Goal: Information Seeking & Learning: Learn about a topic

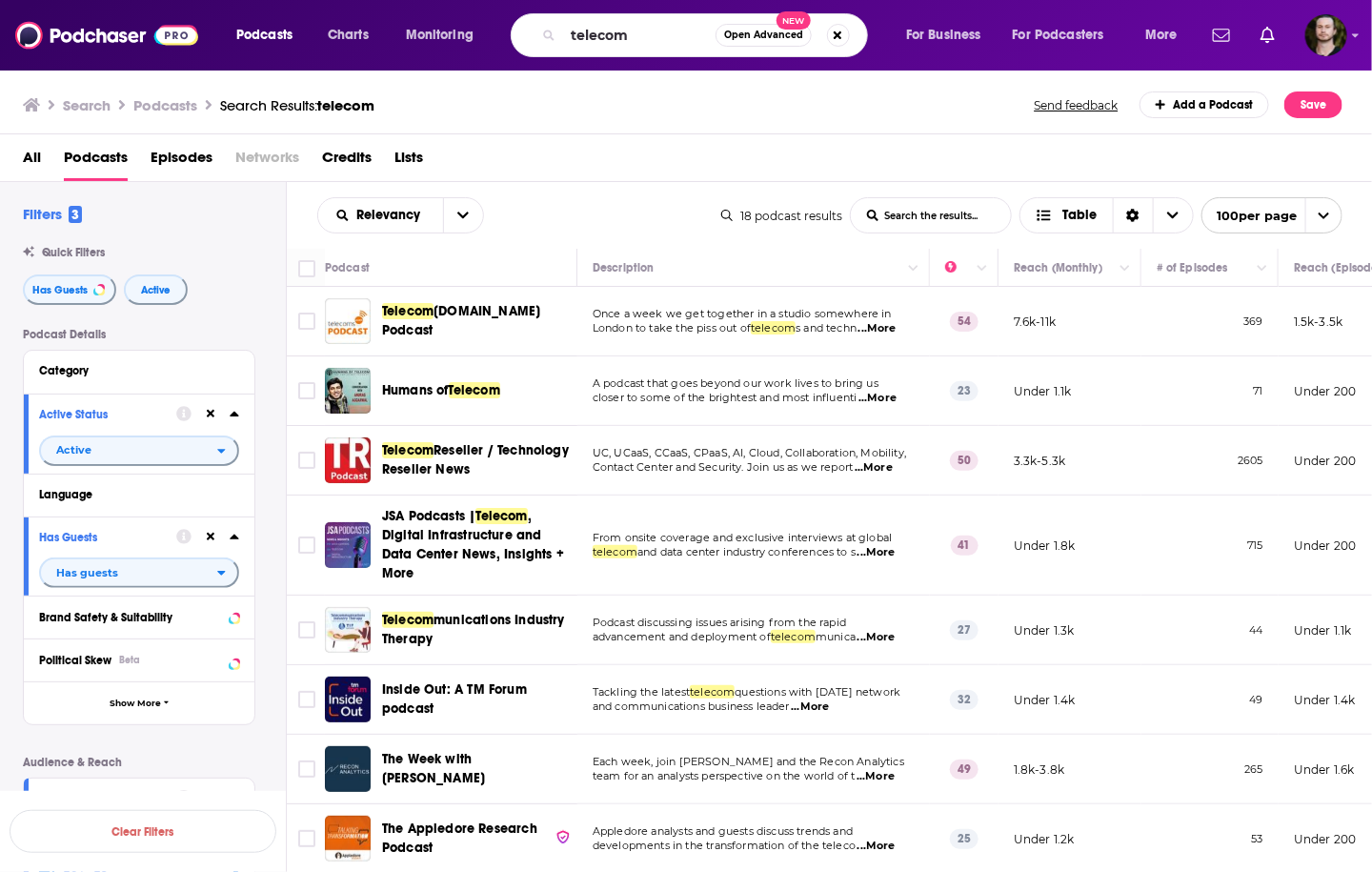
click at [528, 15] on div "telecom Open Advanced New" at bounding box center [689, 36] width 357 height 44
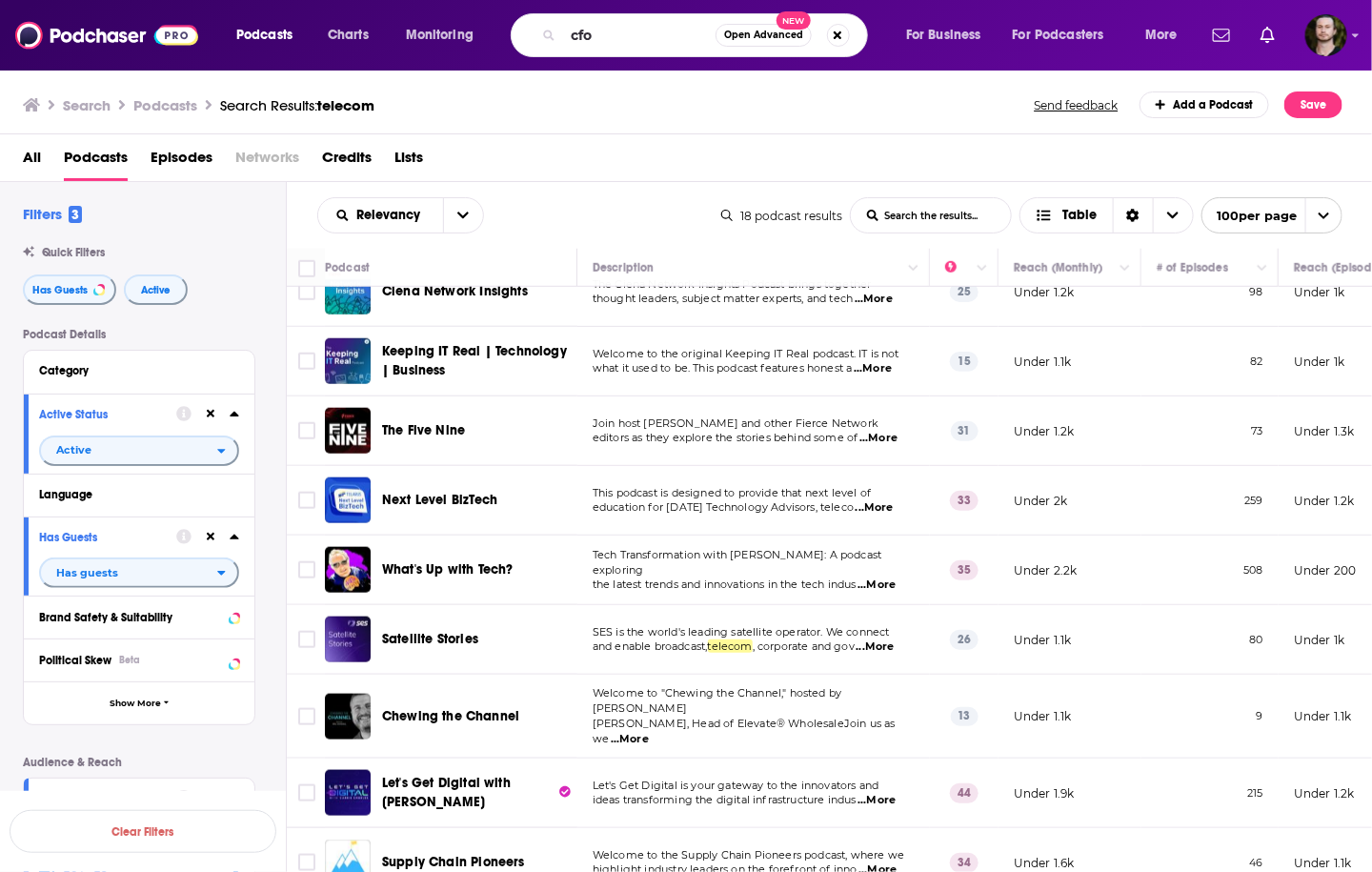
type input "cfo"
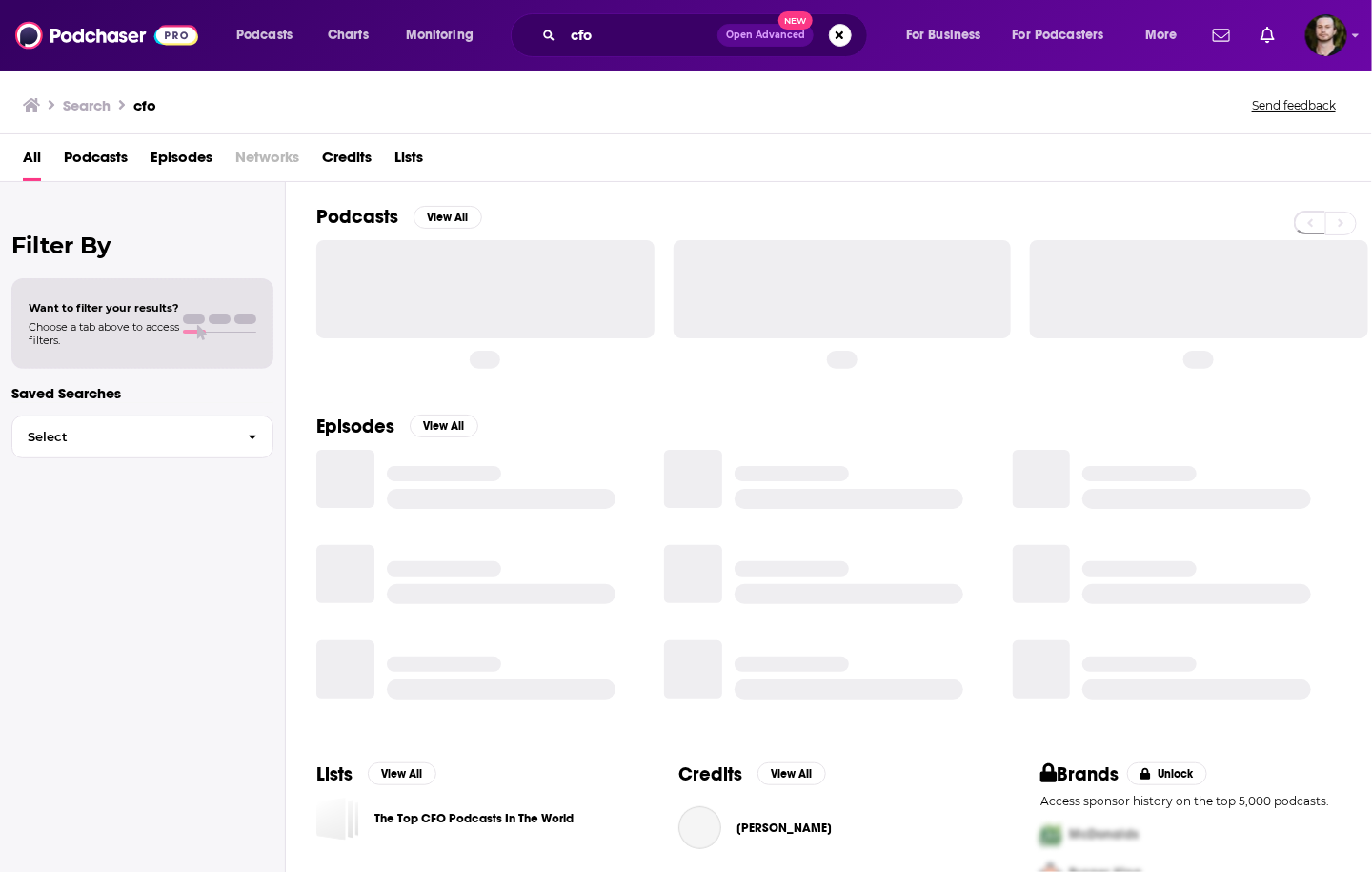
click at [124, 156] on span "Podcasts" at bounding box center [95, 162] width 64 height 39
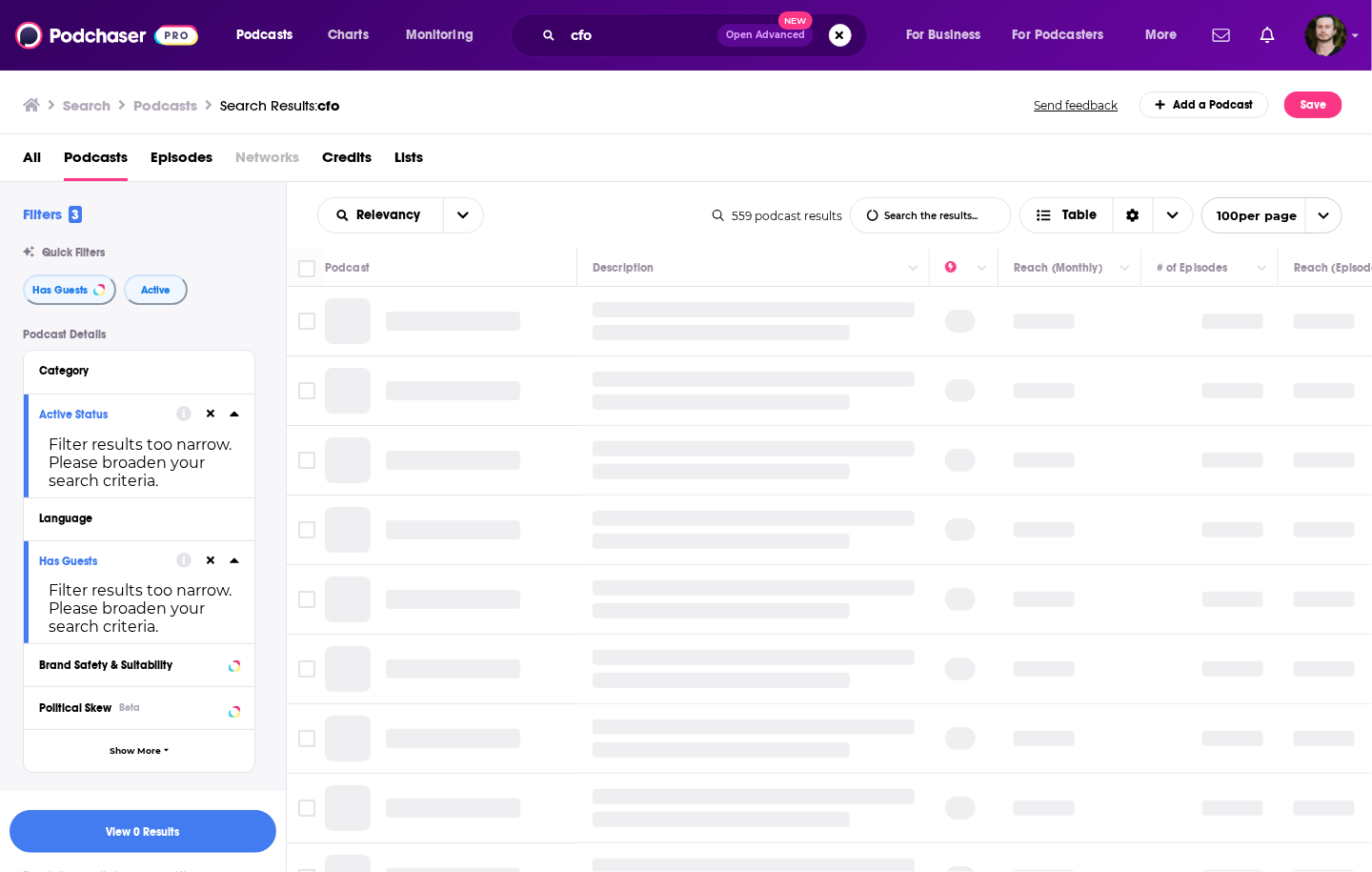
click at [215, 415] on icon at bounding box center [211, 414] width 9 height 13
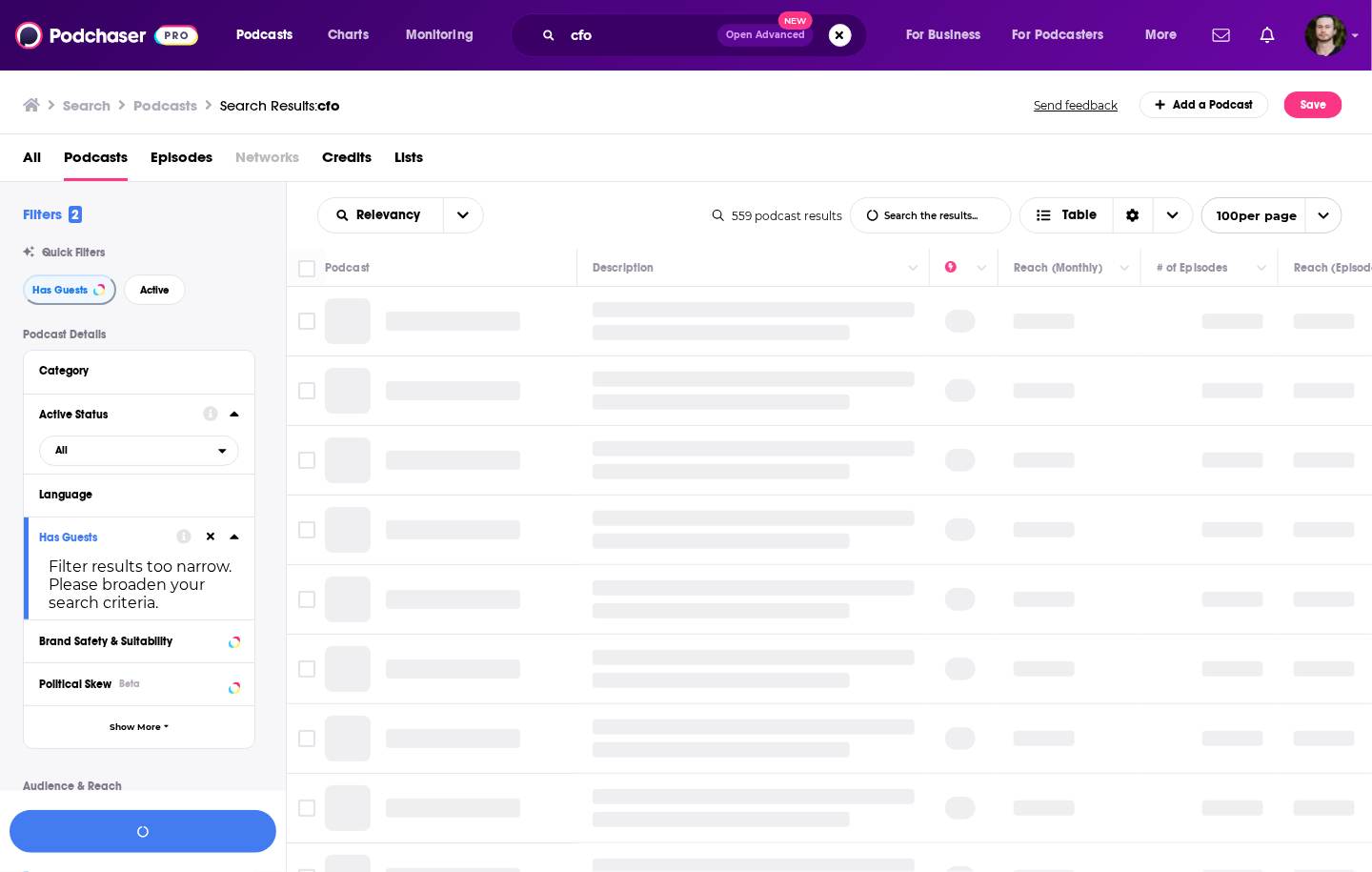
click at [212, 540] on icon at bounding box center [211, 537] width 9 height 9
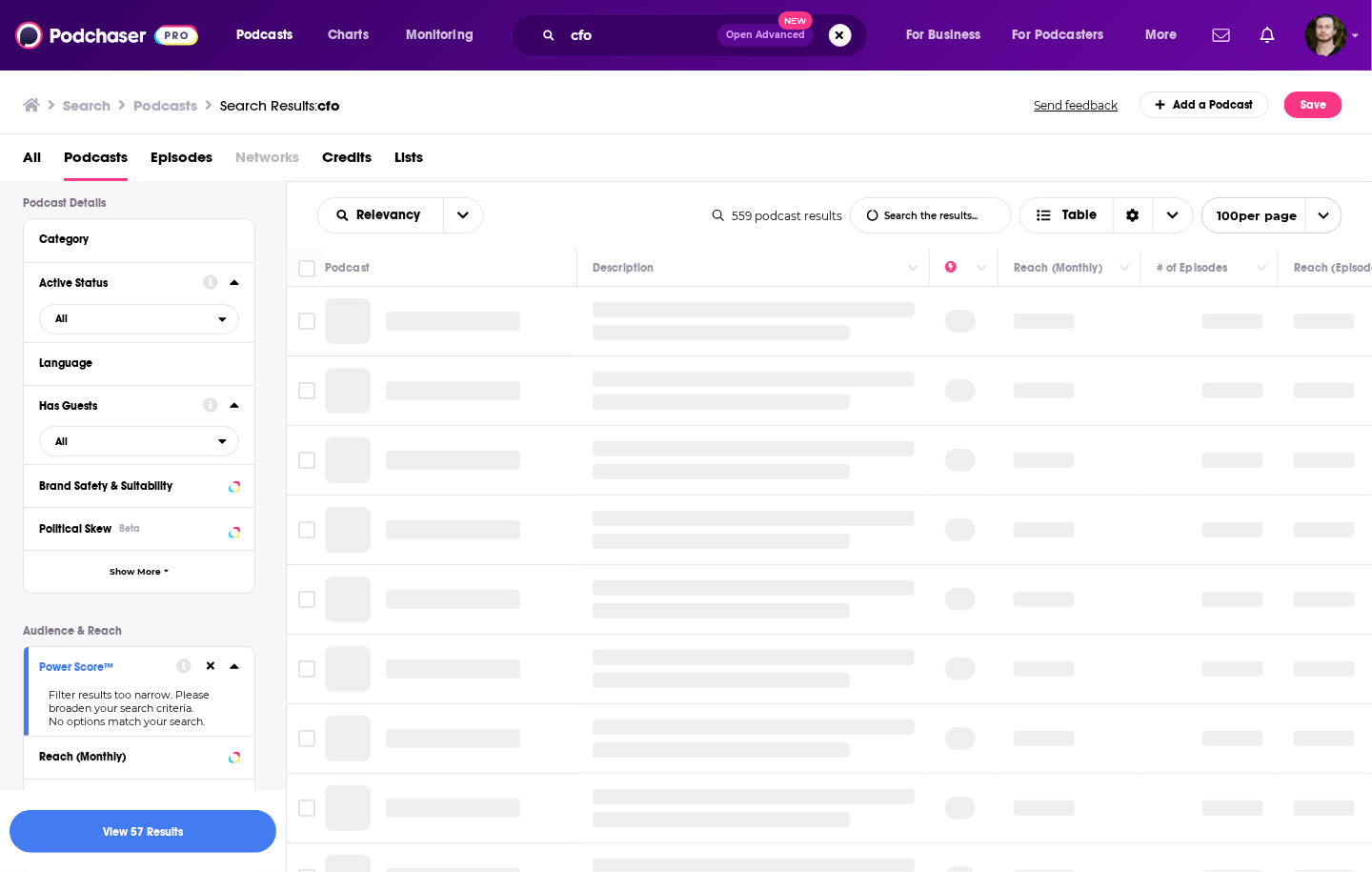
scroll to position [305, 0]
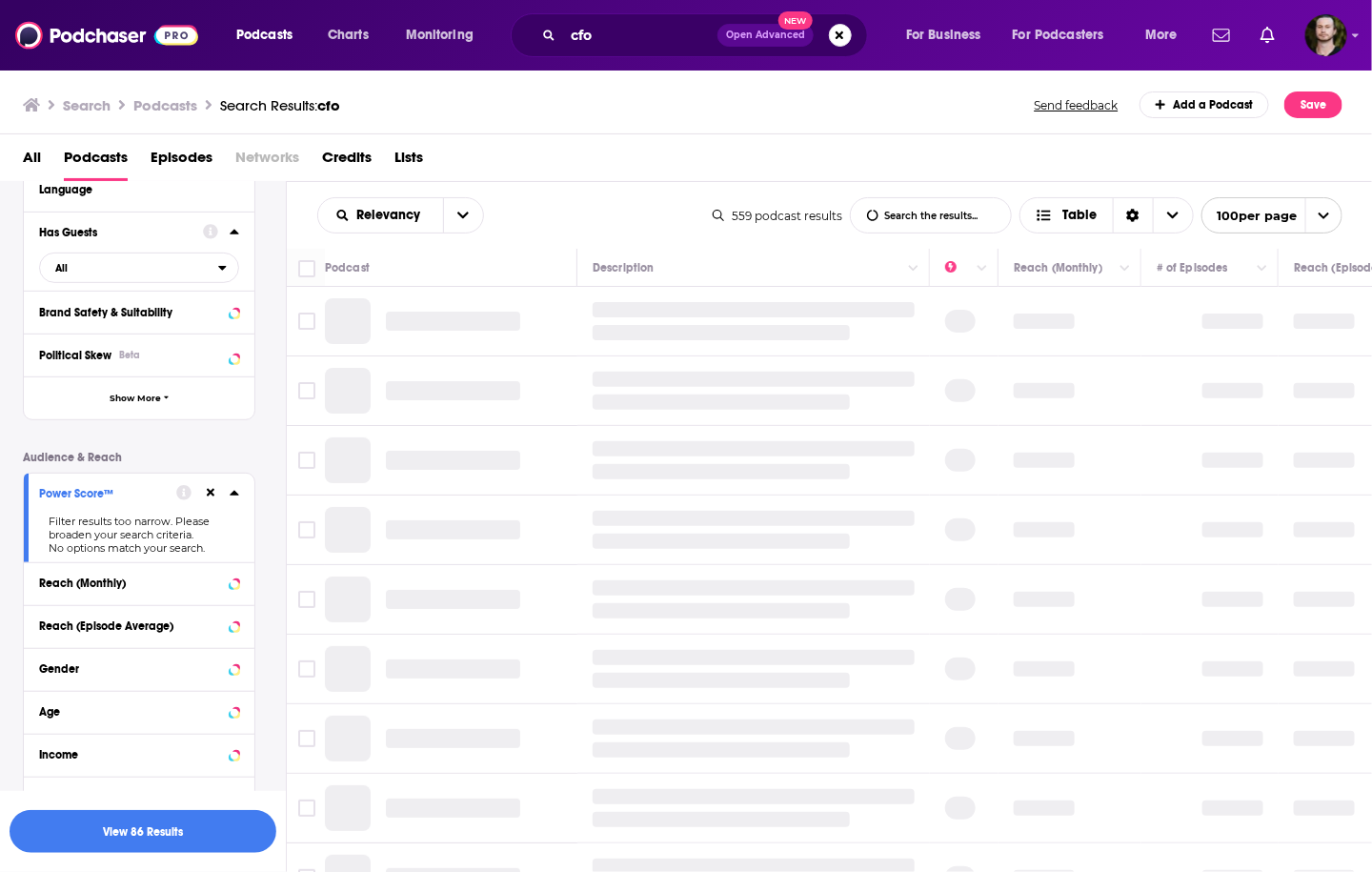
click at [212, 493] on icon at bounding box center [211, 493] width 9 height 9
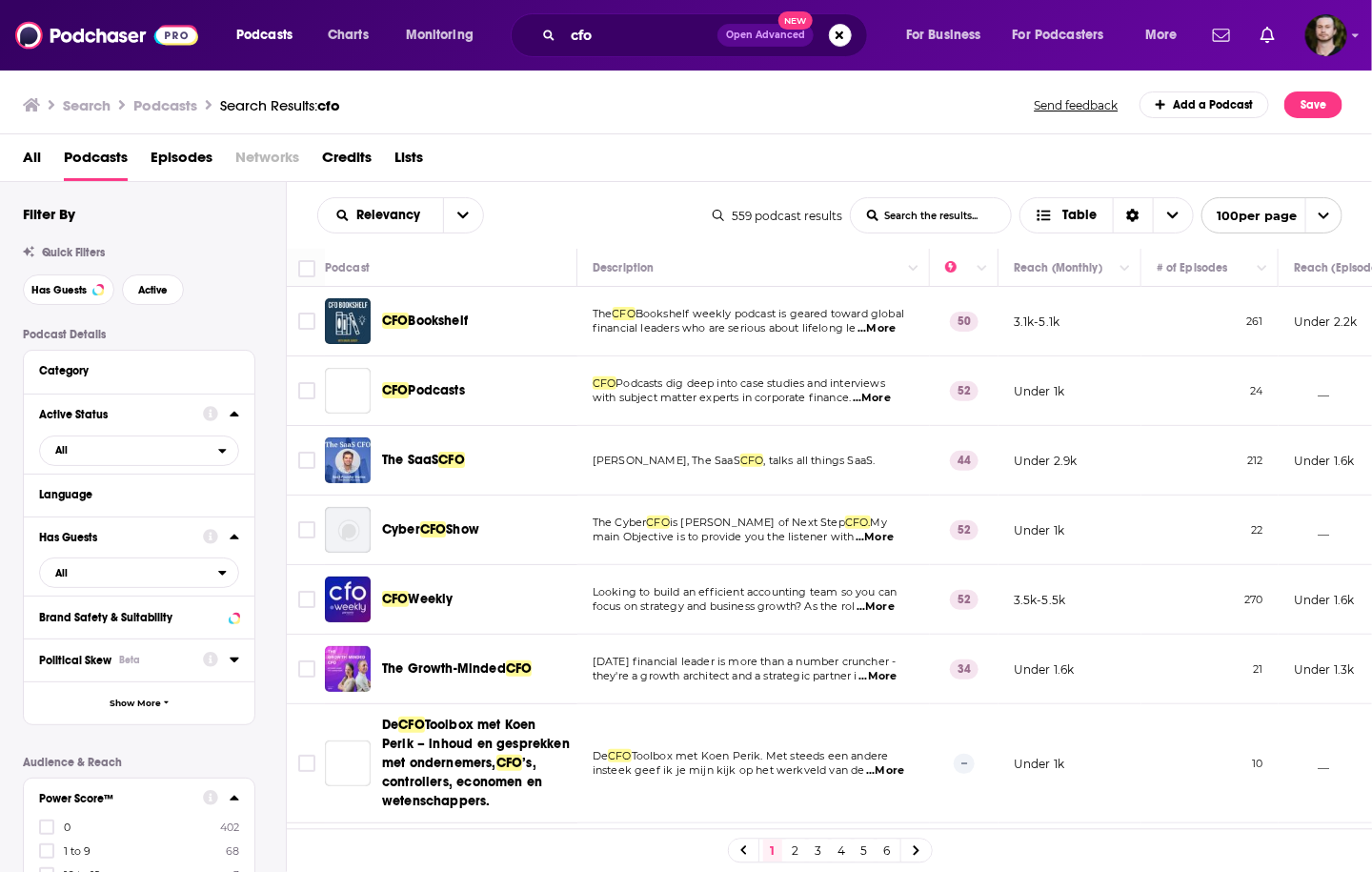
scroll to position [0, 0]
click at [225, 457] on icon "open menu" at bounding box center [222, 451] width 9 height 13
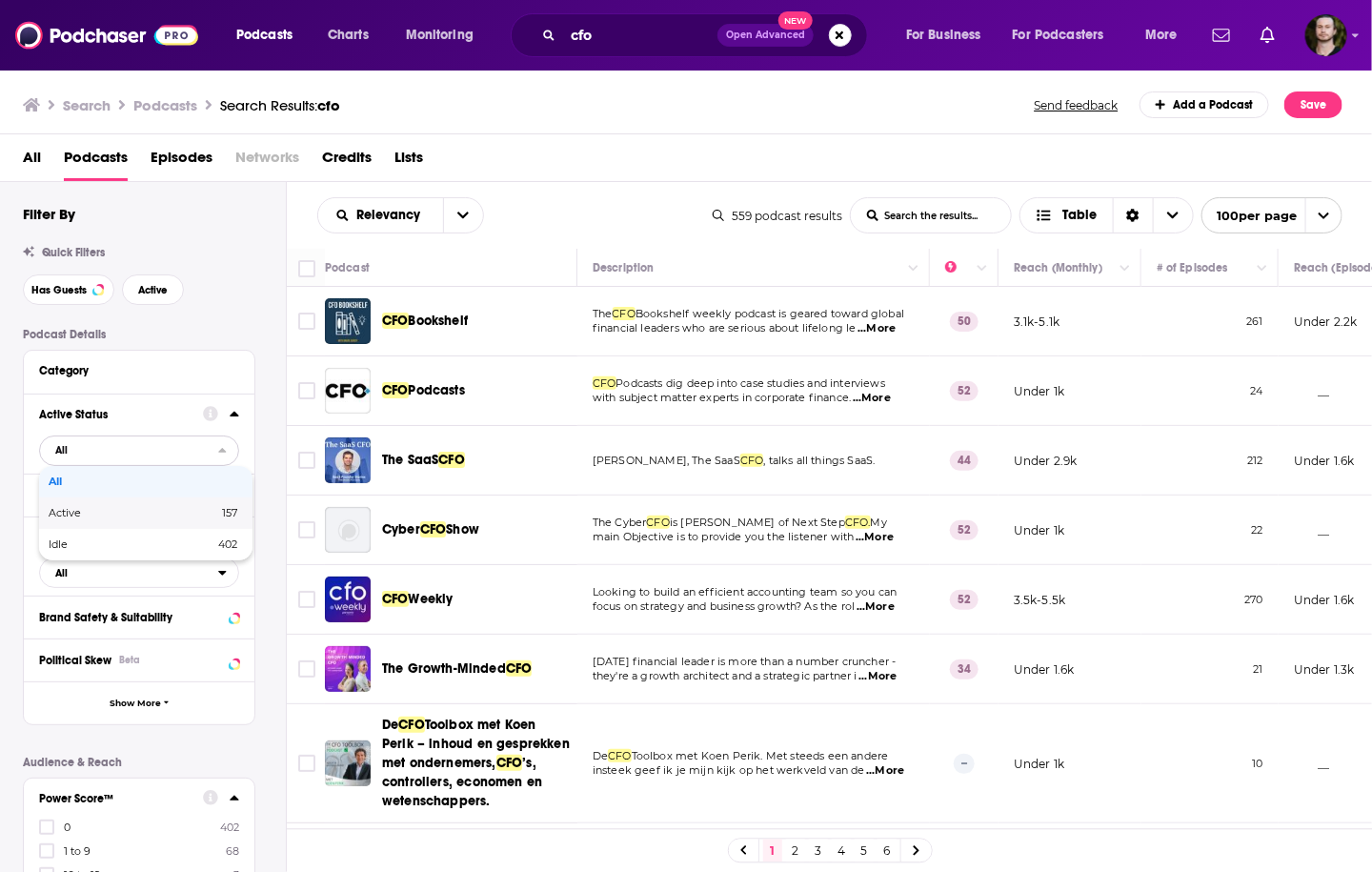
click at [214, 505] on div "Active 157" at bounding box center [146, 513] width 214 height 32
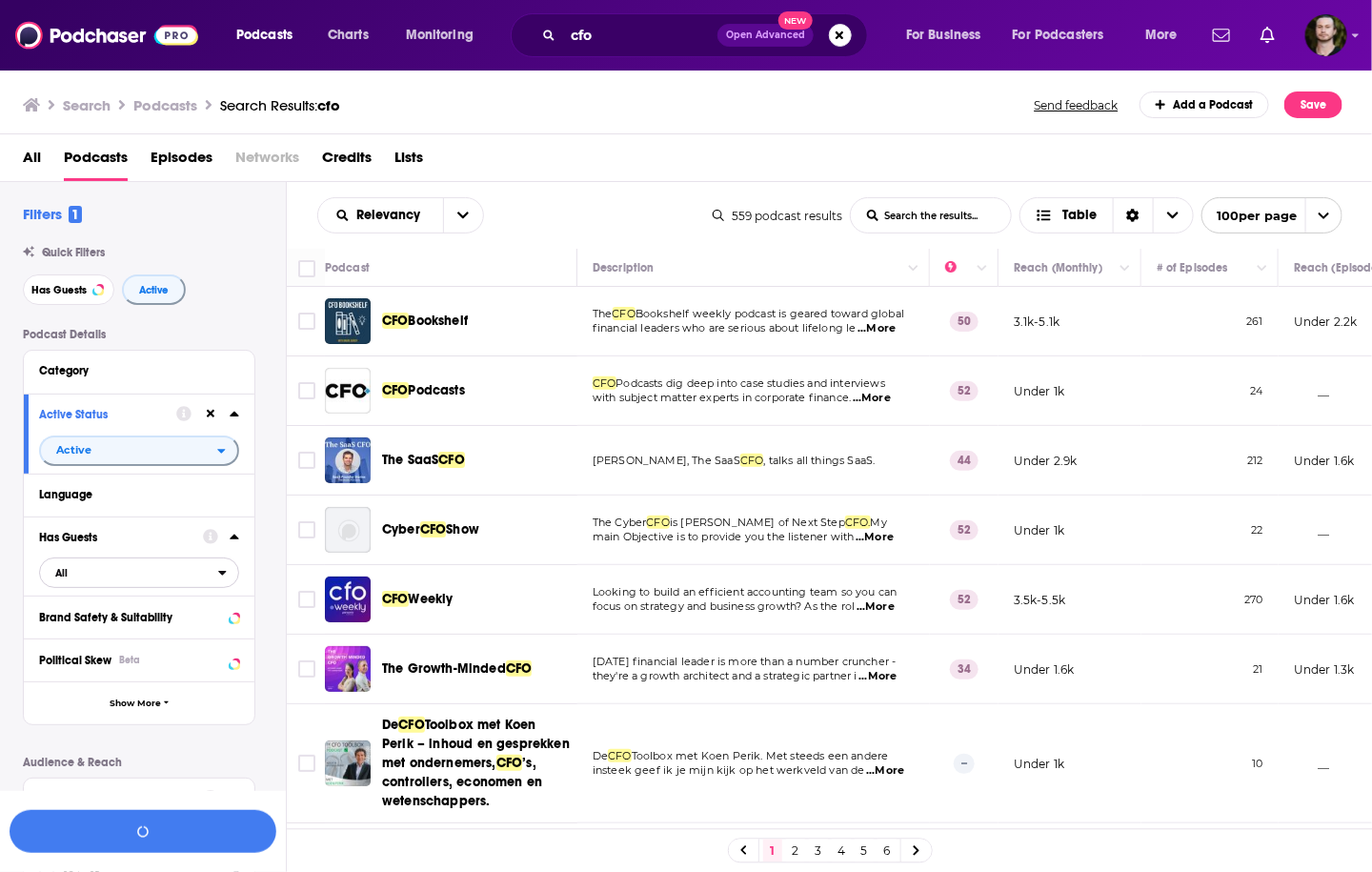
click at [213, 580] on span "All" at bounding box center [129, 573] width 178 height 25
drag, startPoint x: 208, startPoint y: 646, endPoint x: 244, endPoint y: 656, distance: 37.4
click at [208, 646] on div "Has guests 202" at bounding box center [146, 635] width 214 height 32
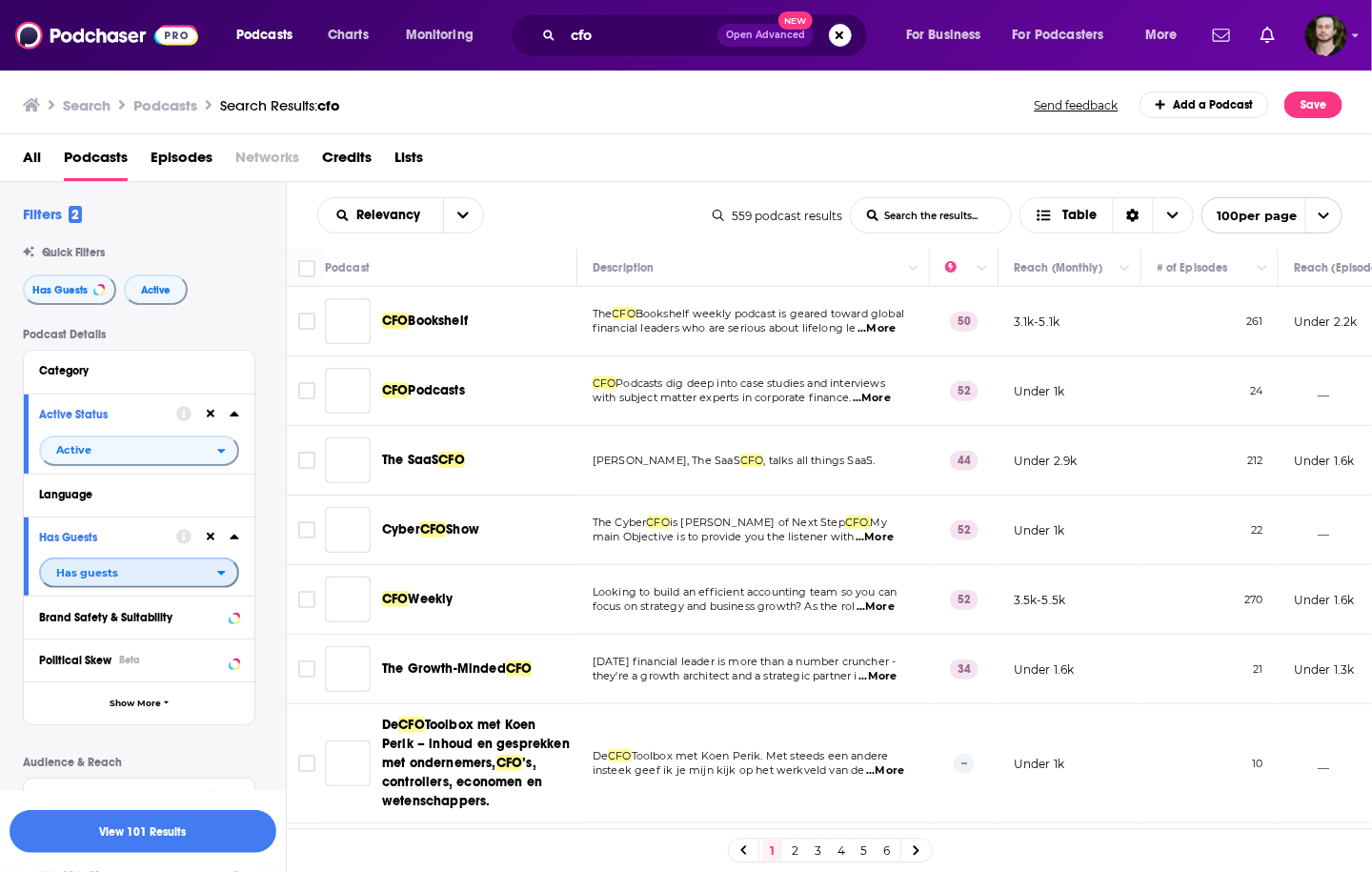
scroll to position [305, 0]
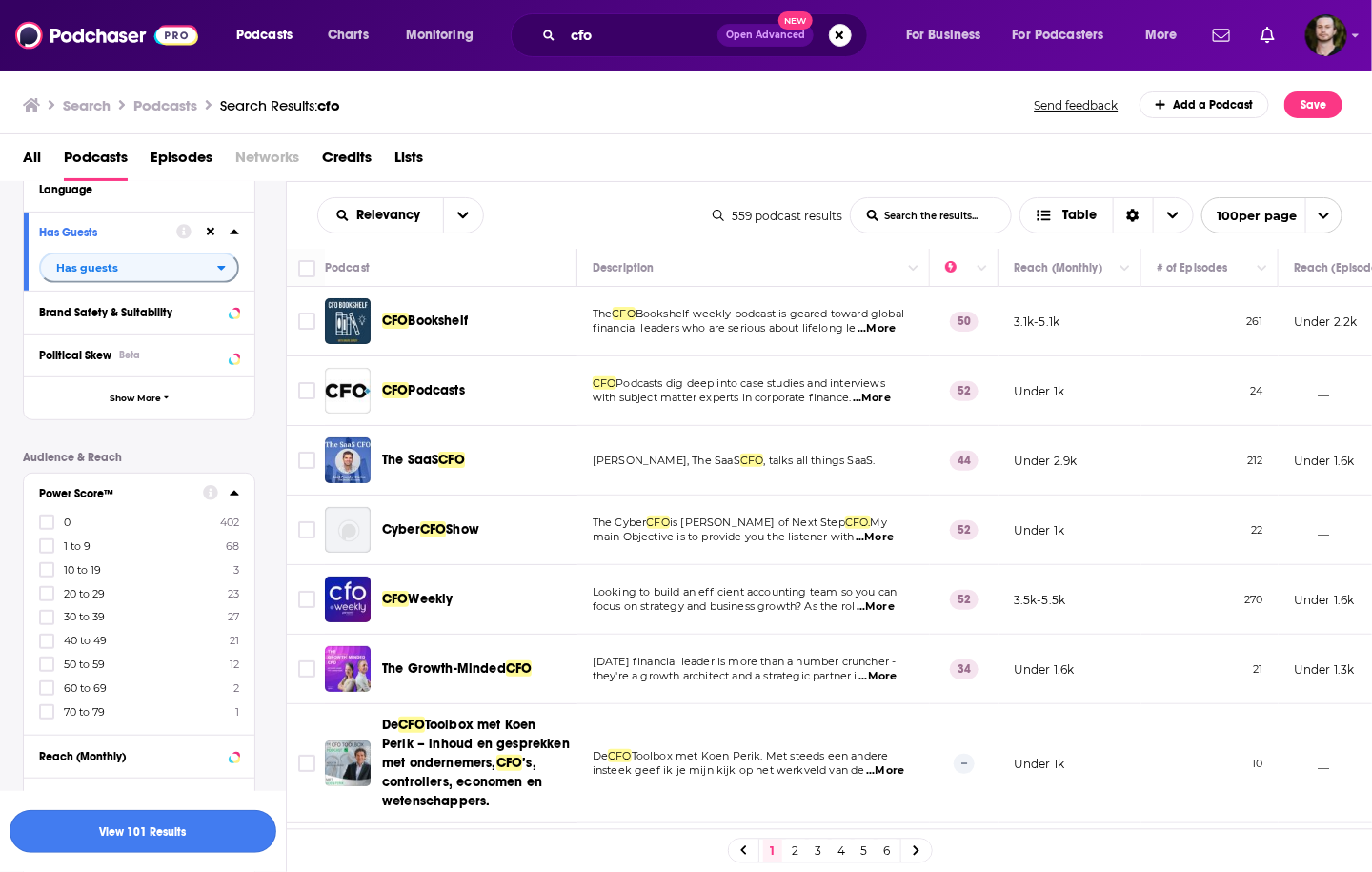
click at [165, 841] on button "View 101 Results" at bounding box center [142, 832] width 267 height 43
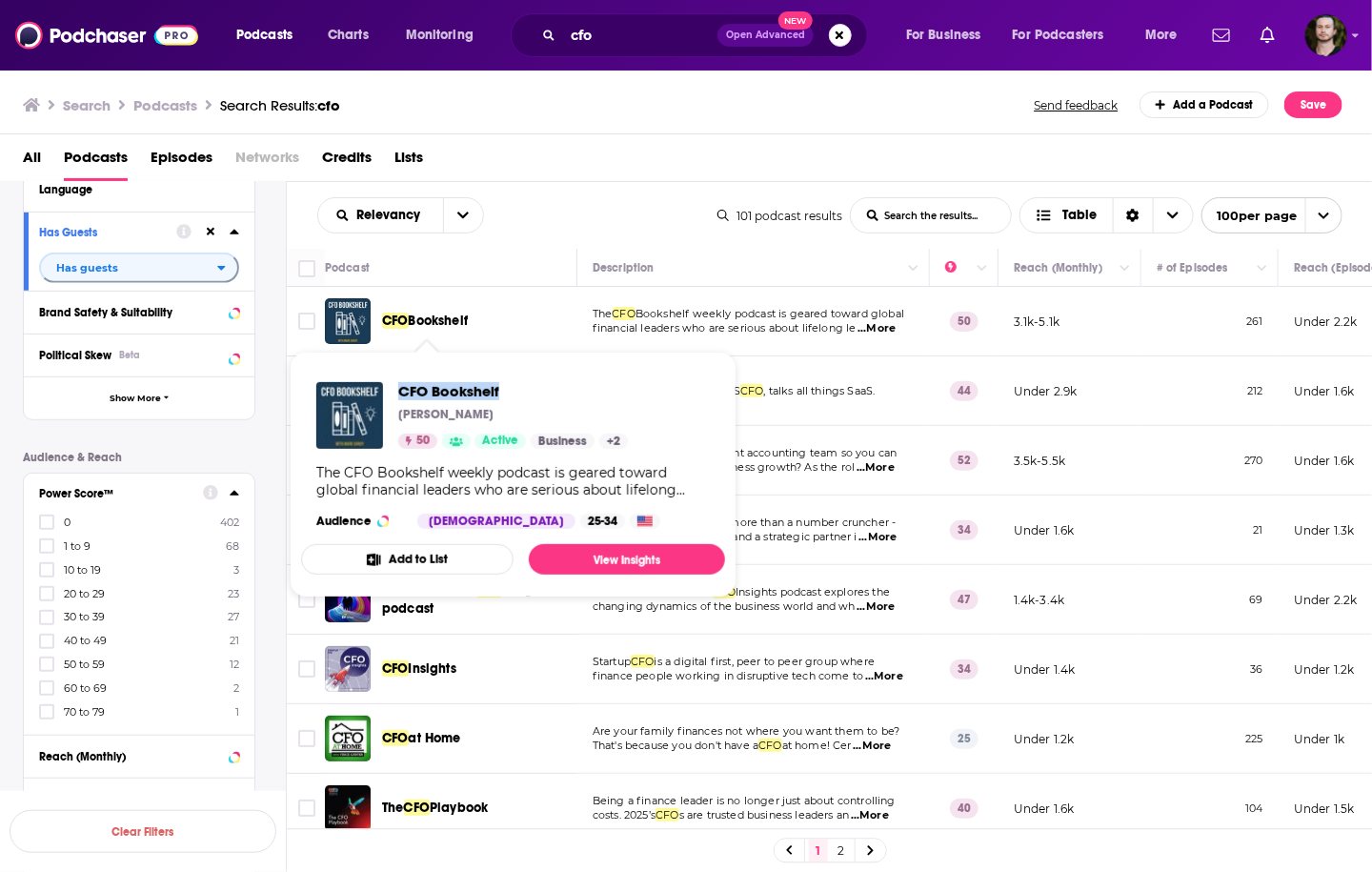
drag, startPoint x: 394, startPoint y: 388, endPoint x: 522, endPoint y: 390, distance: 128.0
click at [522, 390] on div "CFO Bookshelf [PERSON_NAME] 50 Active Business + 2" at bounding box center [472, 415] width 312 height 66
copy span "CFO Bookshelf"
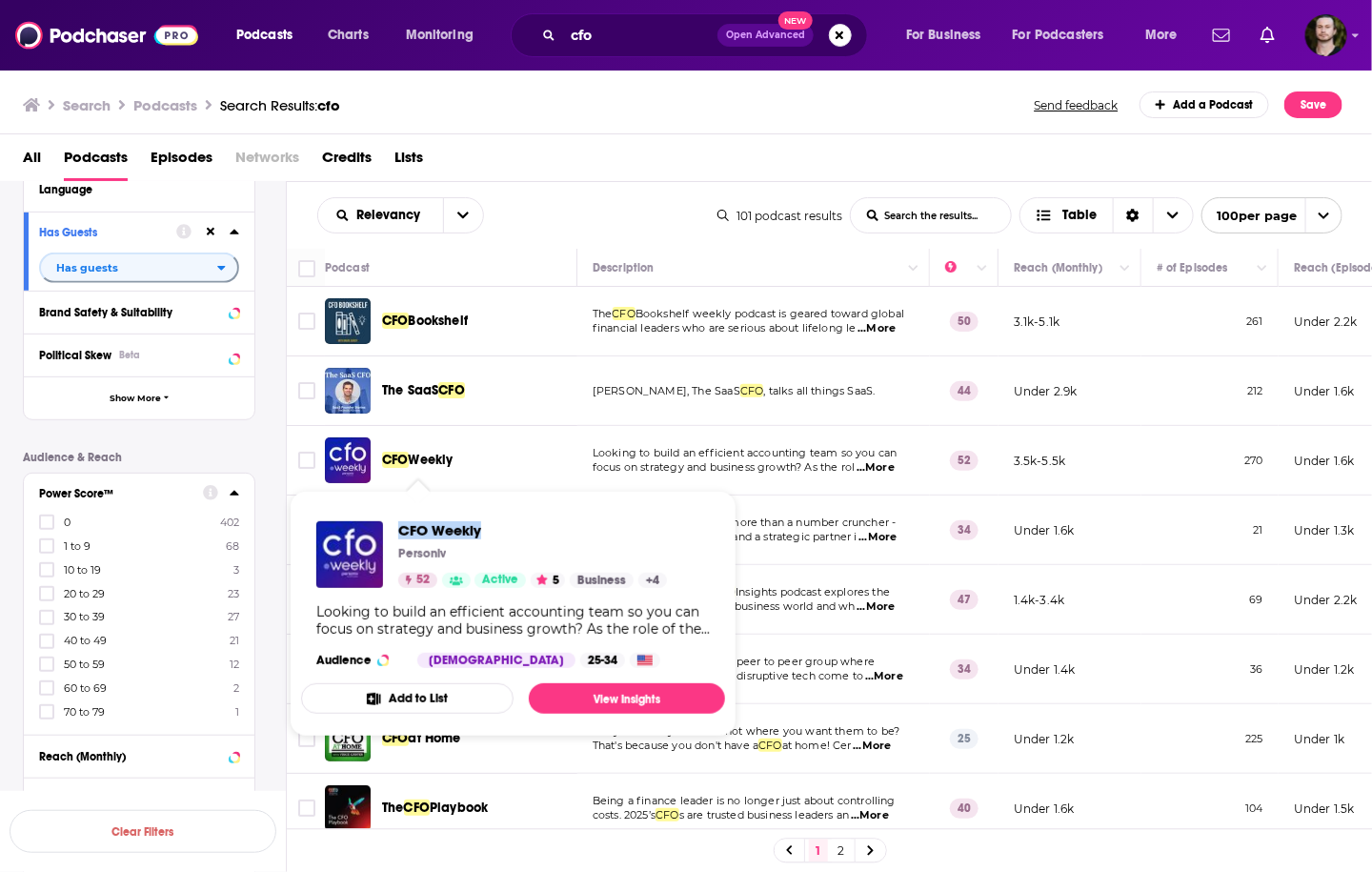
drag, startPoint x: 394, startPoint y: 529, endPoint x: 511, endPoint y: 531, distance: 117.0
click at [512, 531] on div "CFO Weekly Personiv 52 Active 5 Business + 4" at bounding box center [492, 554] width 350 height 66
copy span "CFO Weekly"
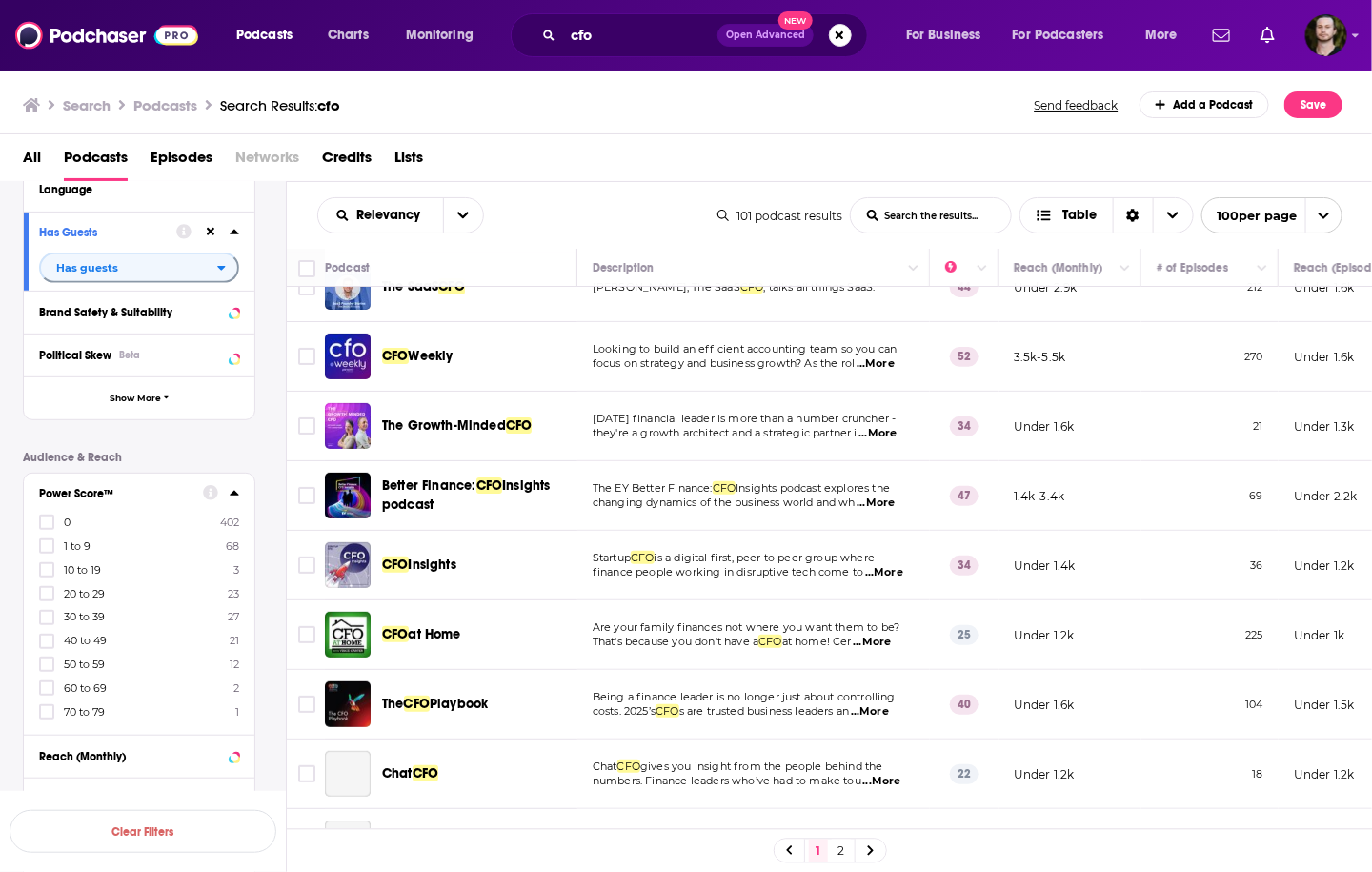
scroll to position [152, 0]
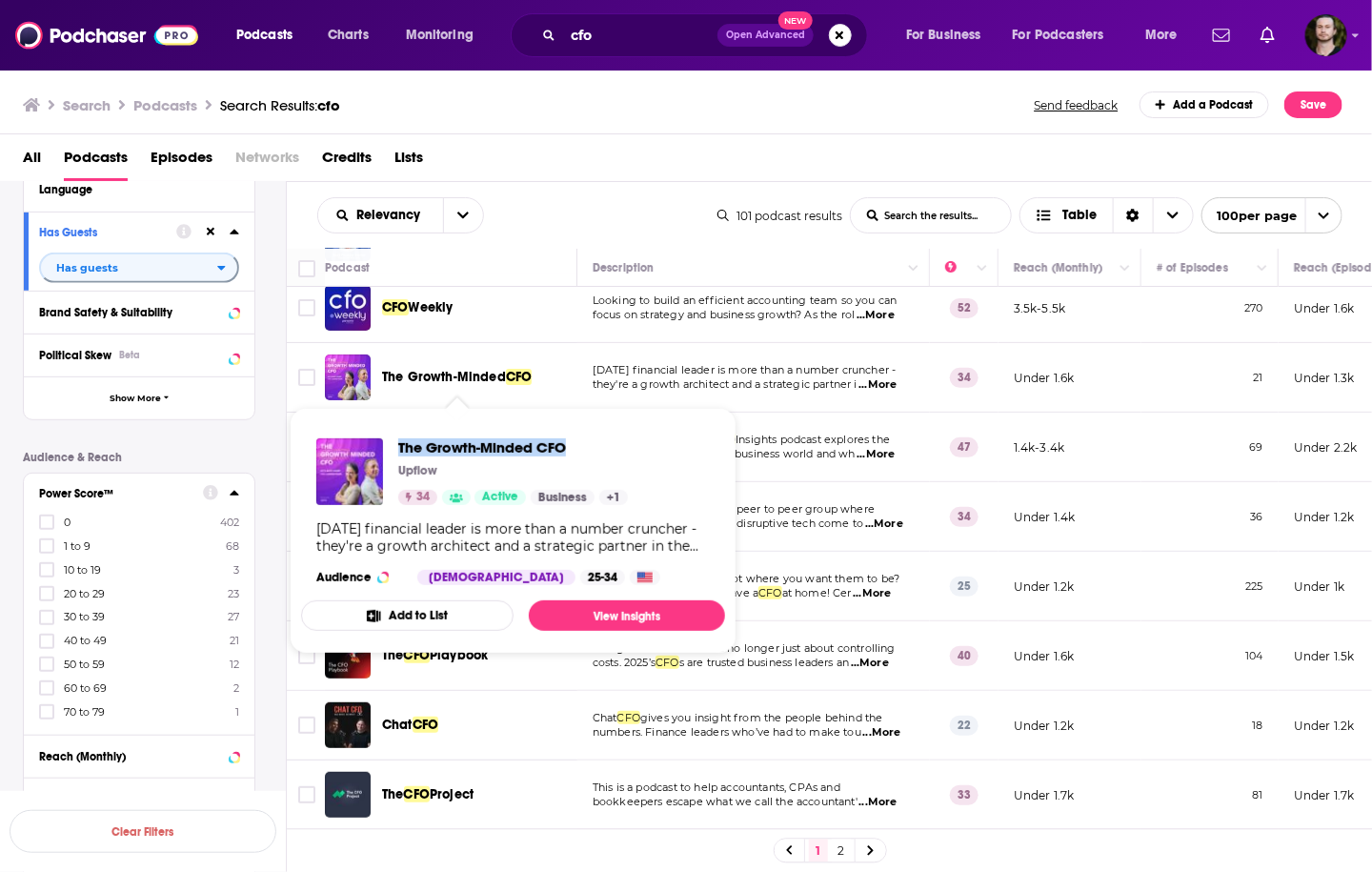
drag, startPoint x: 392, startPoint y: 451, endPoint x: 595, endPoint y: 449, distance: 203.0
click at [595, 449] on div "The Growth-Minded CFO Upflow 34 Active Business + 1" at bounding box center [472, 472] width 312 height 66
copy span "The Growth-Minded CFO"
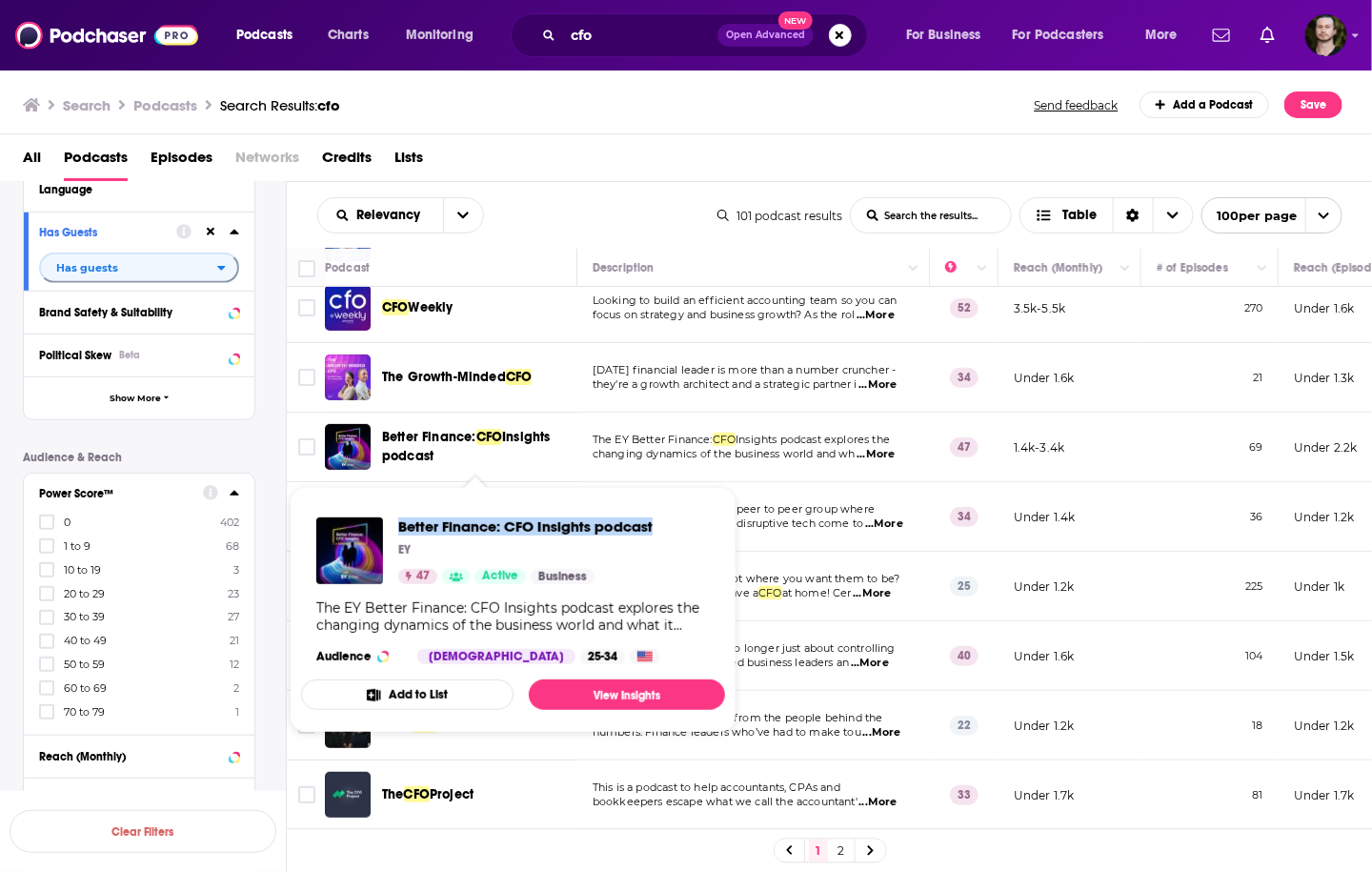
drag, startPoint x: 394, startPoint y: 525, endPoint x: 662, endPoint y: 529, distance: 268.0
click at [662, 529] on div "Better Finance: CFO Insights podcast EY 47 Active Business The EY Better Financ…" at bounding box center [513, 591] width 424 height 177
copy span "Better Finance: CFO Insights podcast"
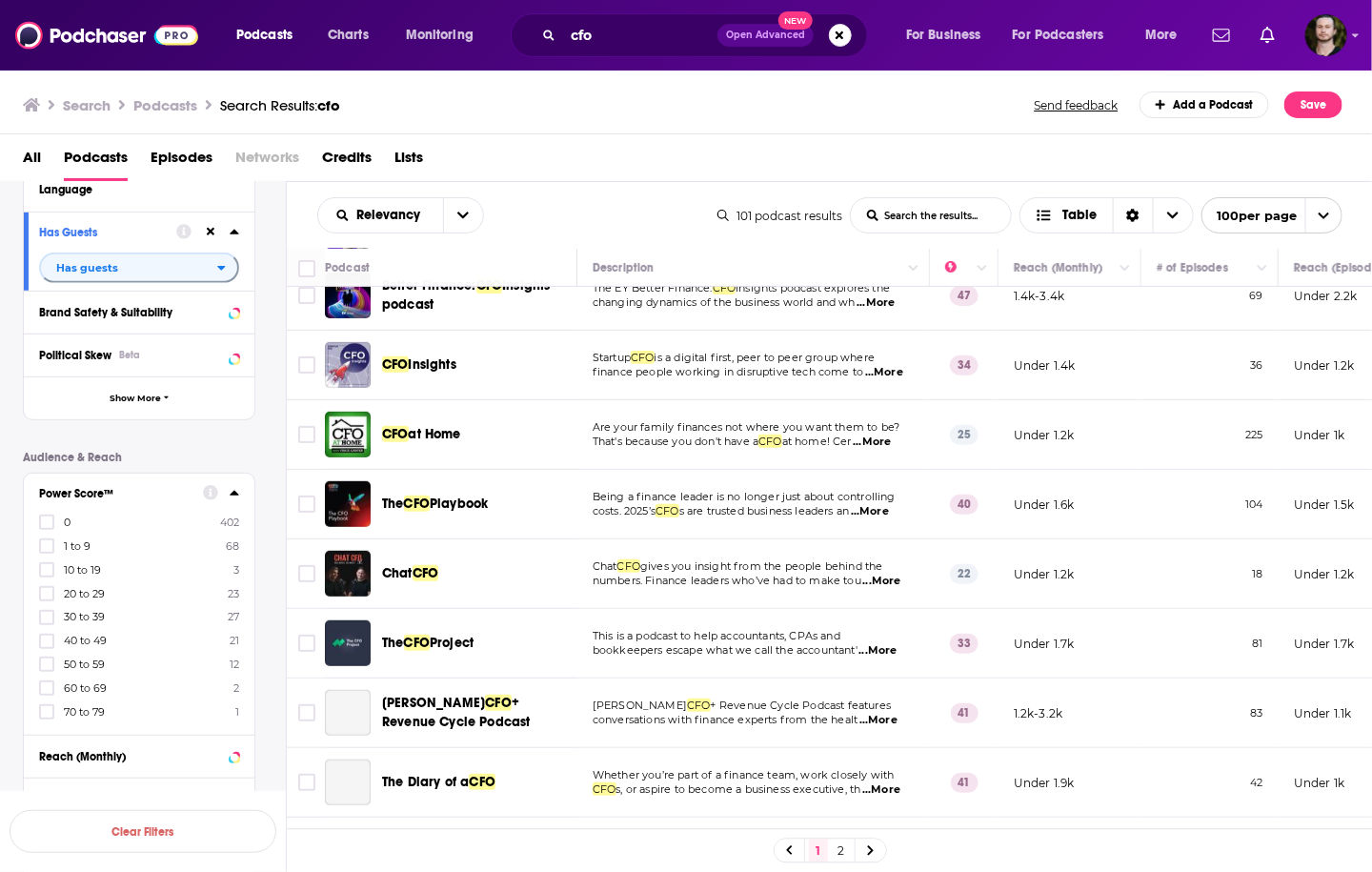
scroll to position [305, 0]
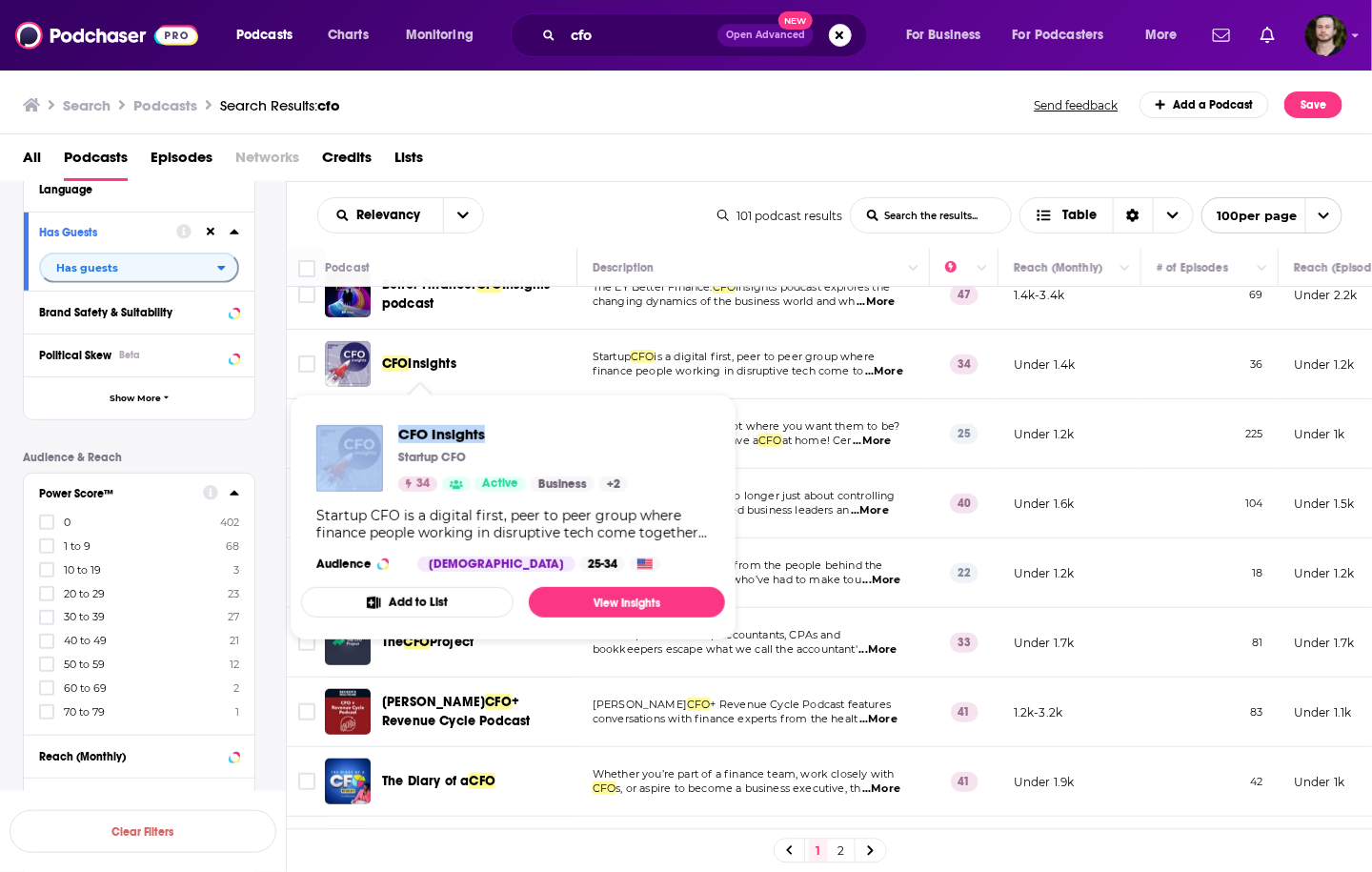
drag, startPoint x: 387, startPoint y: 432, endPoint x: 532, endPoint y: 436, distance: 145.1
click at [532, 436] on div "CFO Insights Startup CFO 34 Active Business + 2" at bounding box center [472, 458] width 312 height 66
copy div "CFO Insights"
